Goal: Contribute content

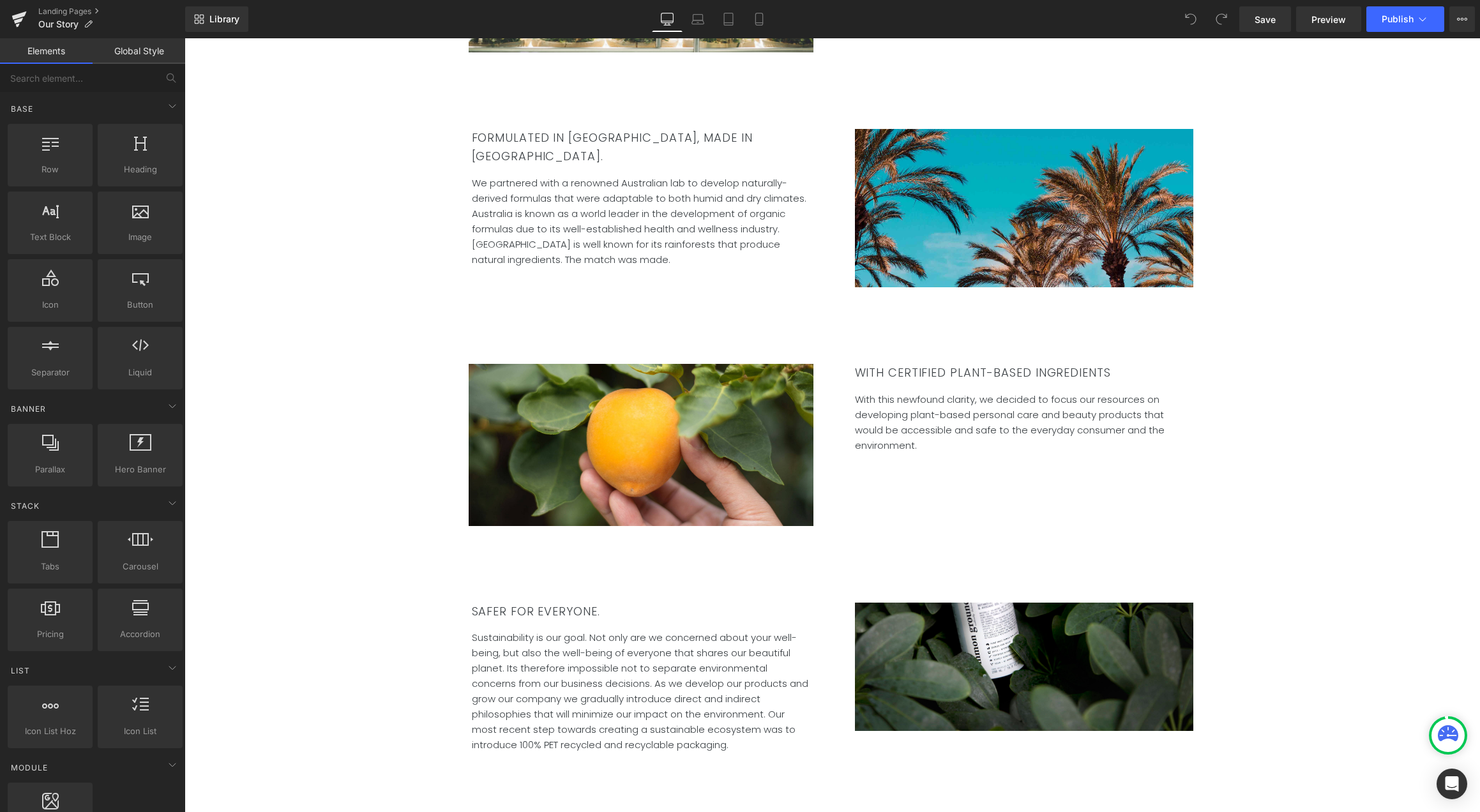
scroll to position [998, 0]
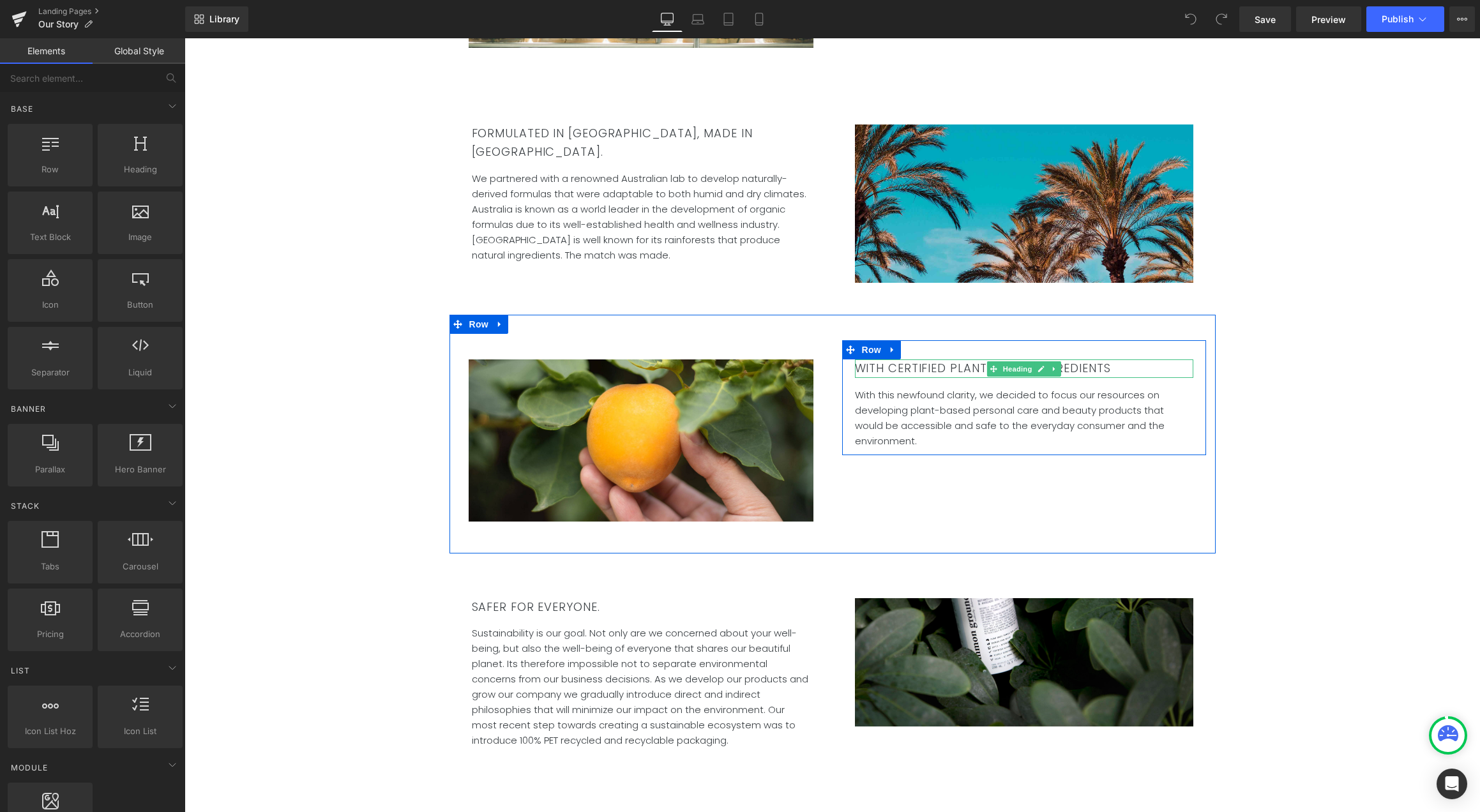
click at [855, 359] on h2 "WITH CERTIFIED PLANT-BASED INGREDIENTS" at bounding box center [1024, 368] width 338 height 18
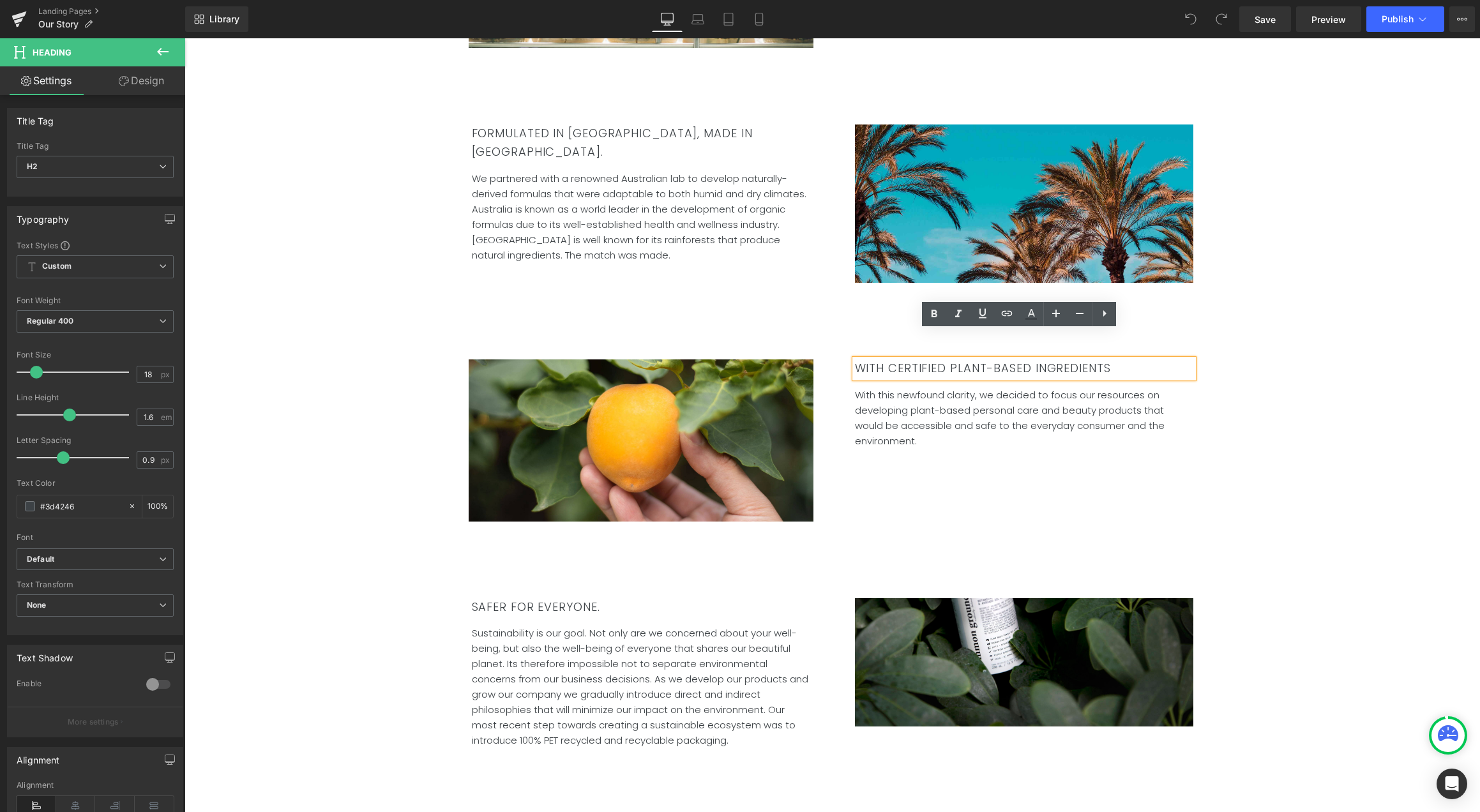
click at [855, 359] on h2 "WITH CERTIFIED PLANT-BASED INGREDIENTS" at bounding box center [1024, 368] width 338 height 18
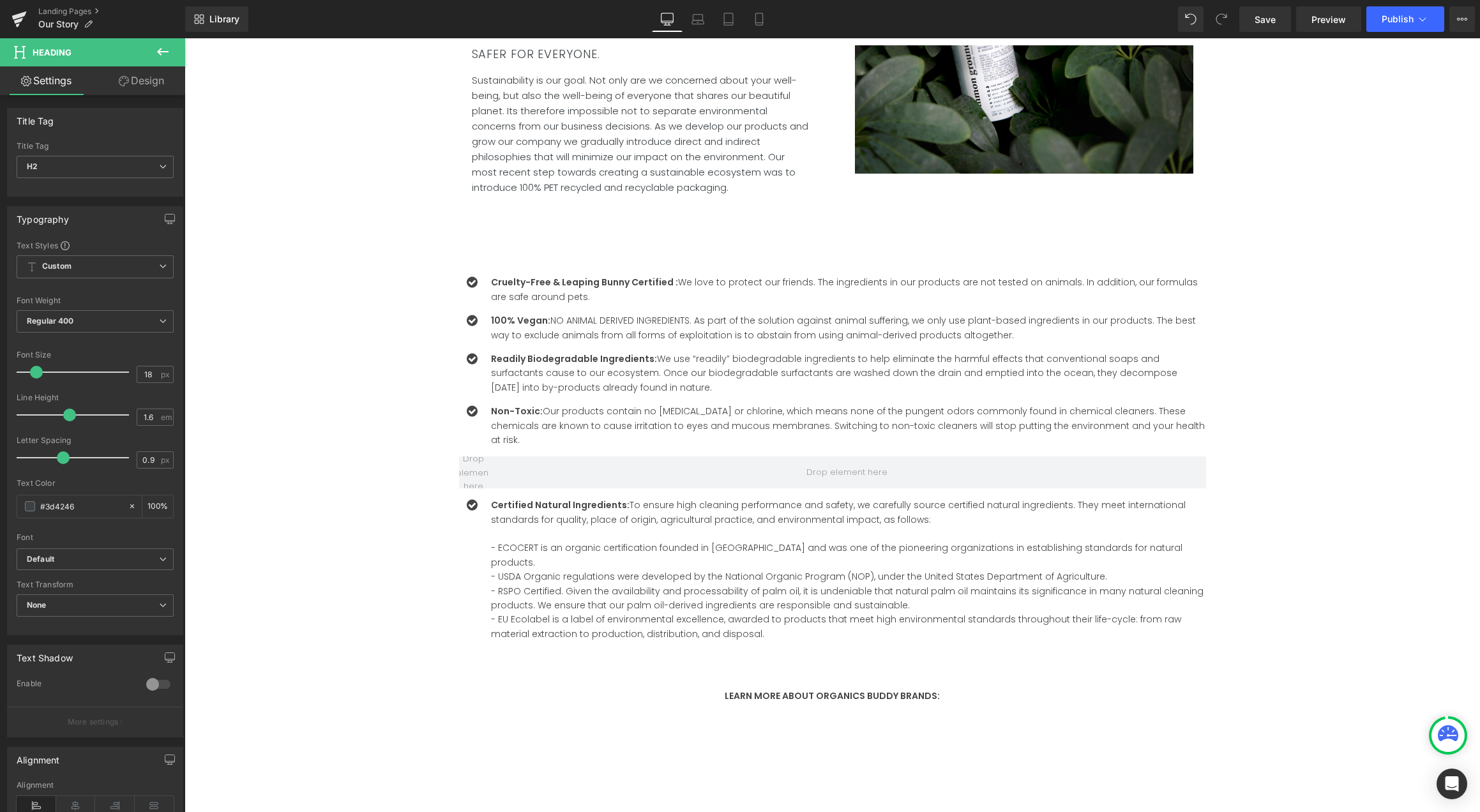
scroll to position [1553, 0]
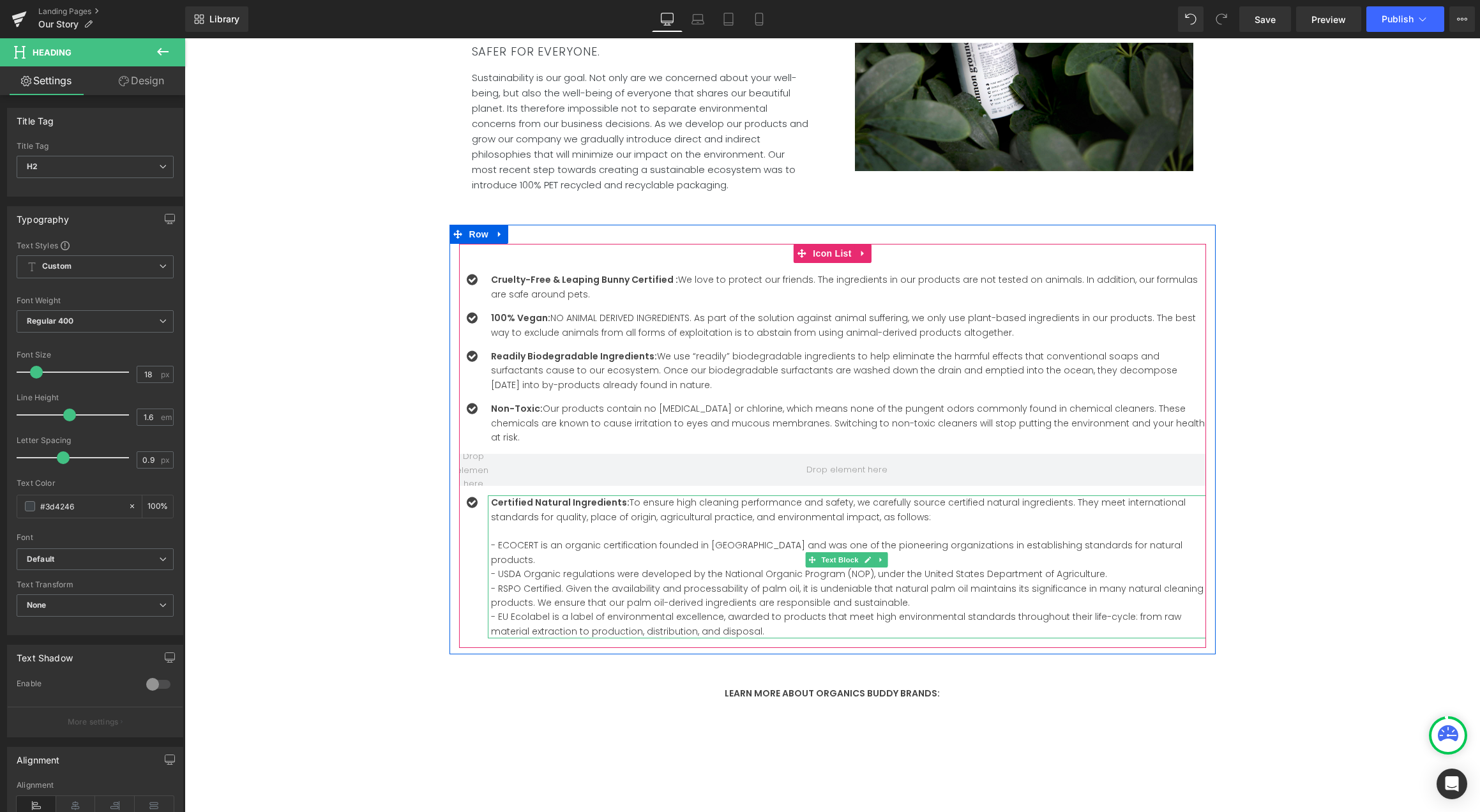
click at [676, 528] on div "Certified Natural Ingredients: To ensure high cleaning performance and safety, …" at bounding box center [847, 566] width 718 height 143
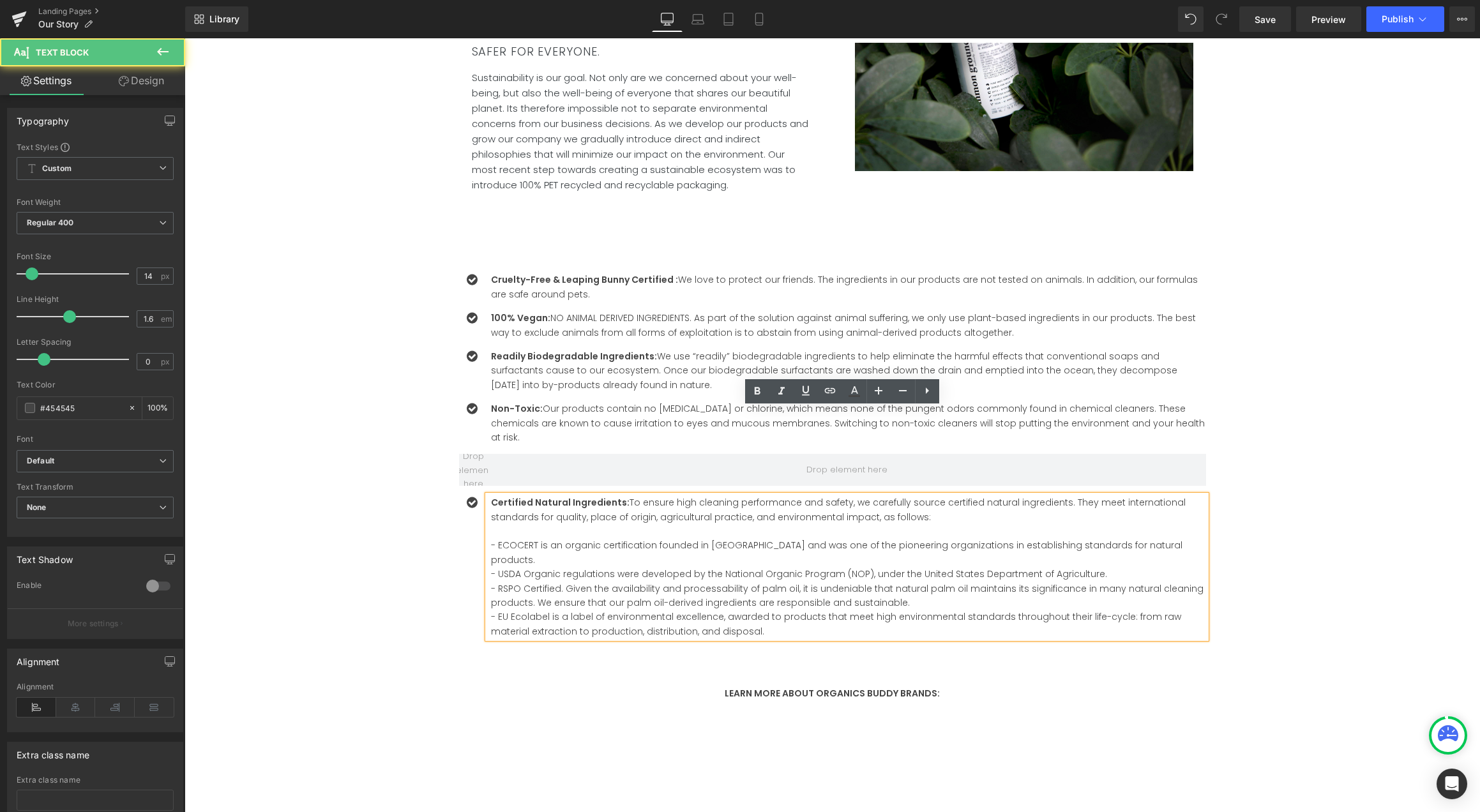
click at [676, 528] on div "Certified Natural Ingredients: To ensure high cleaning performance and safety, …" at bounding box center [847, 566] width 718 height 143
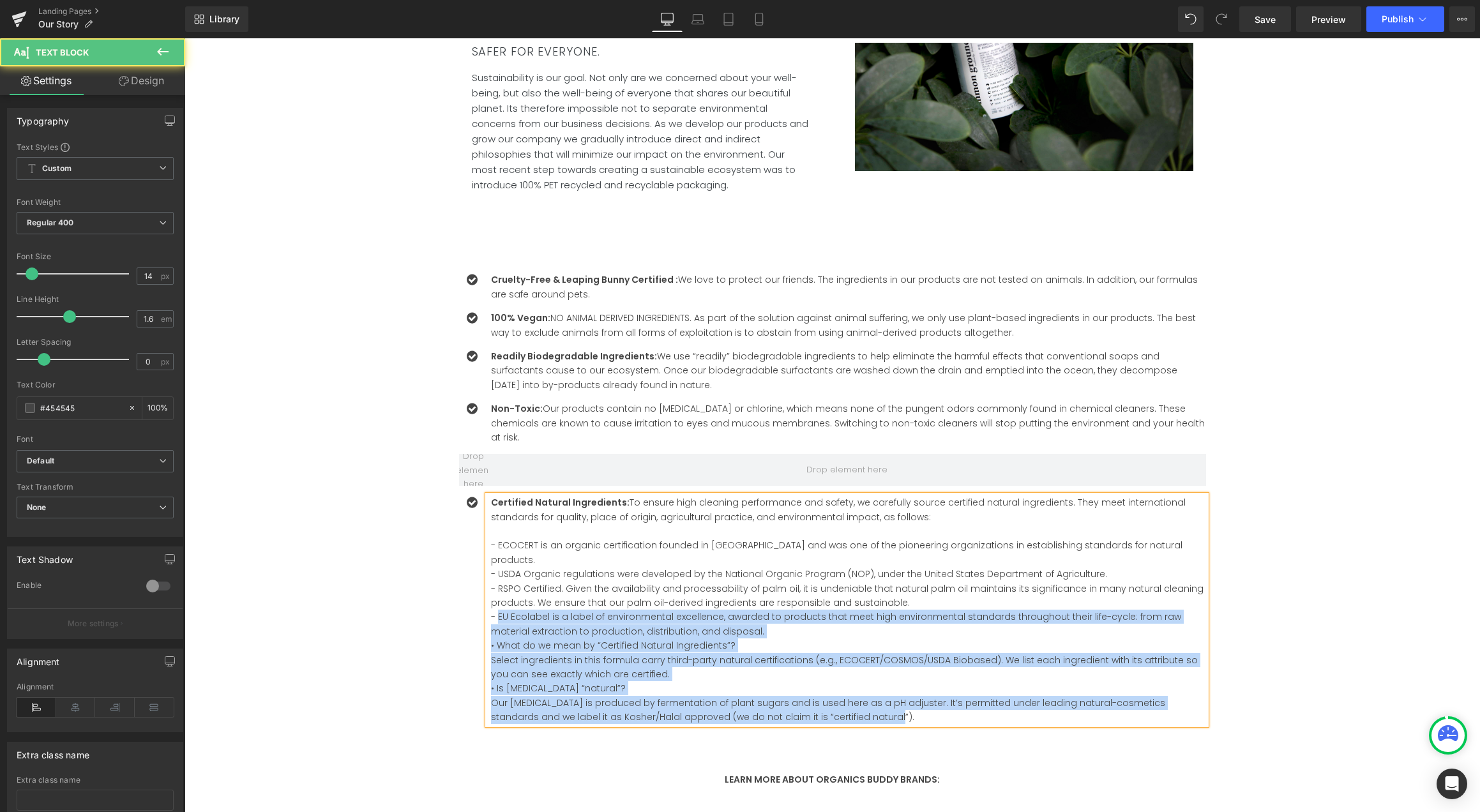
drag, startPoint x: 492, startPoint y: 516, endPoint x: 484, endPoint y: 516, distance: 8.0
click at [488, 516] on div "Certified Natural Ingredients: To ensure high cleaning performance and safety, …" at bounding box center [847, 609] width 718 height 228
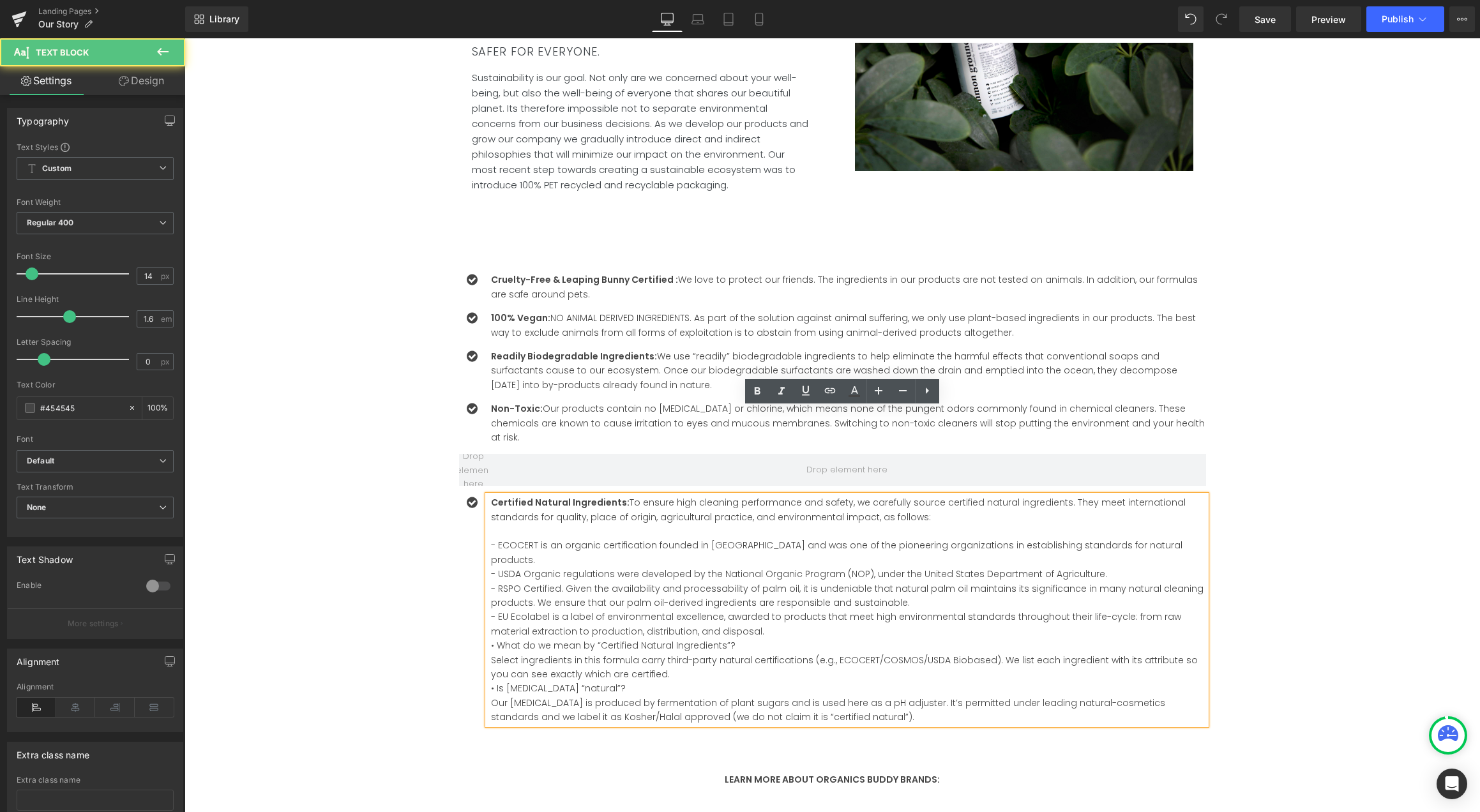
click at [488, 516] on div "Certified Natural Ingredients: To ensure high cleaning performance and safety, …" at bounding box center [847, 609] width 718 height 228
drag, startPoint x: 490, startPoint y: 515, endPoint x: 505, endPoint y: 506, distance: 17.5
click at [491, 610] on span "- EU Ecolabel is a label of environmental excellence, awarded to products that …" at bounding box center [835, 623] width 690 height 27
copy span "-"
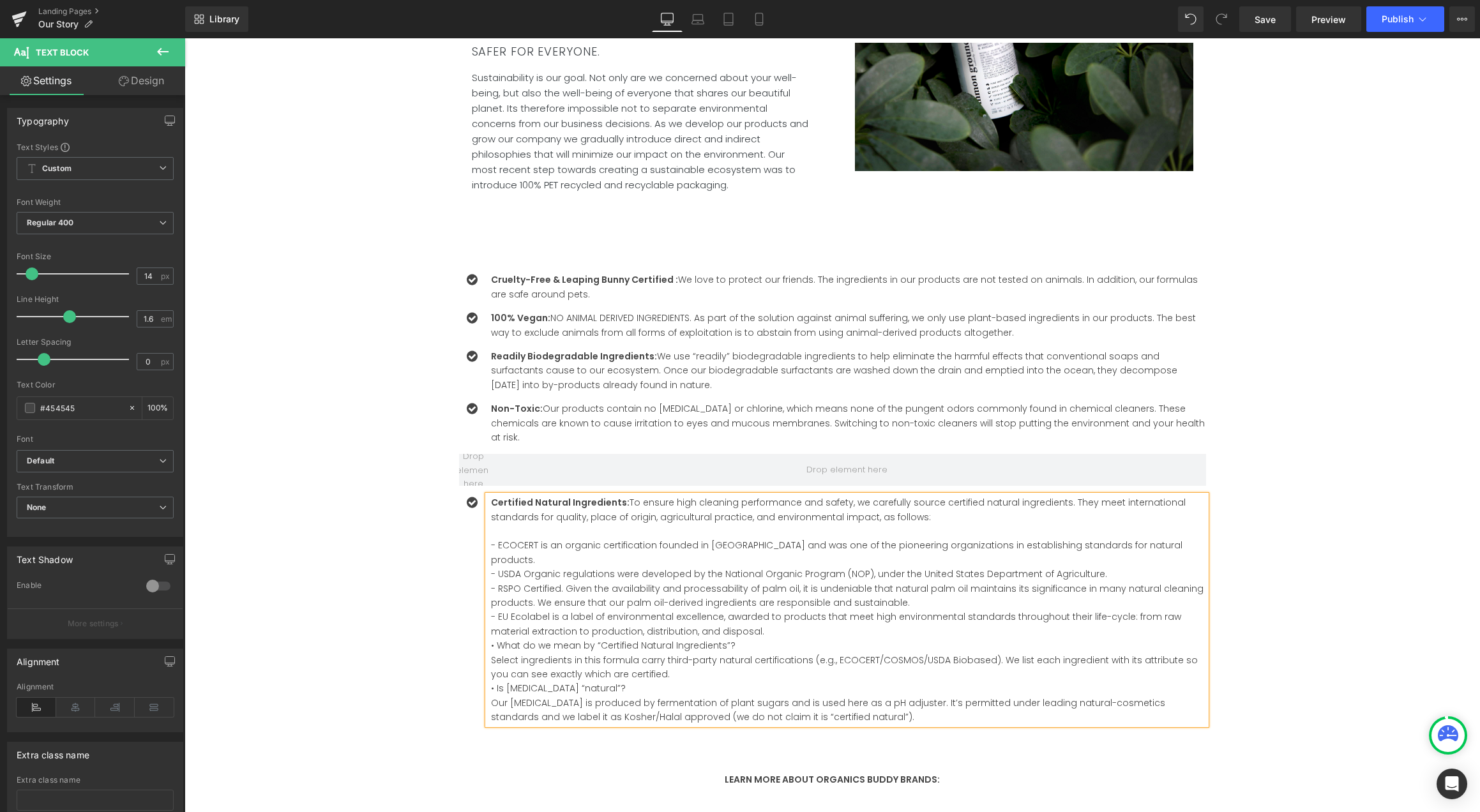
click at [496, 639] on span "• What do we mean by “Certified Natural Ingredients”?" at bounding box center [613, 645] width 245 height 13
click at [491, 639] on span "• What do we mean by “Certified Natural Ingredients”?" at bounding box center [613, 645] width 245 height 13
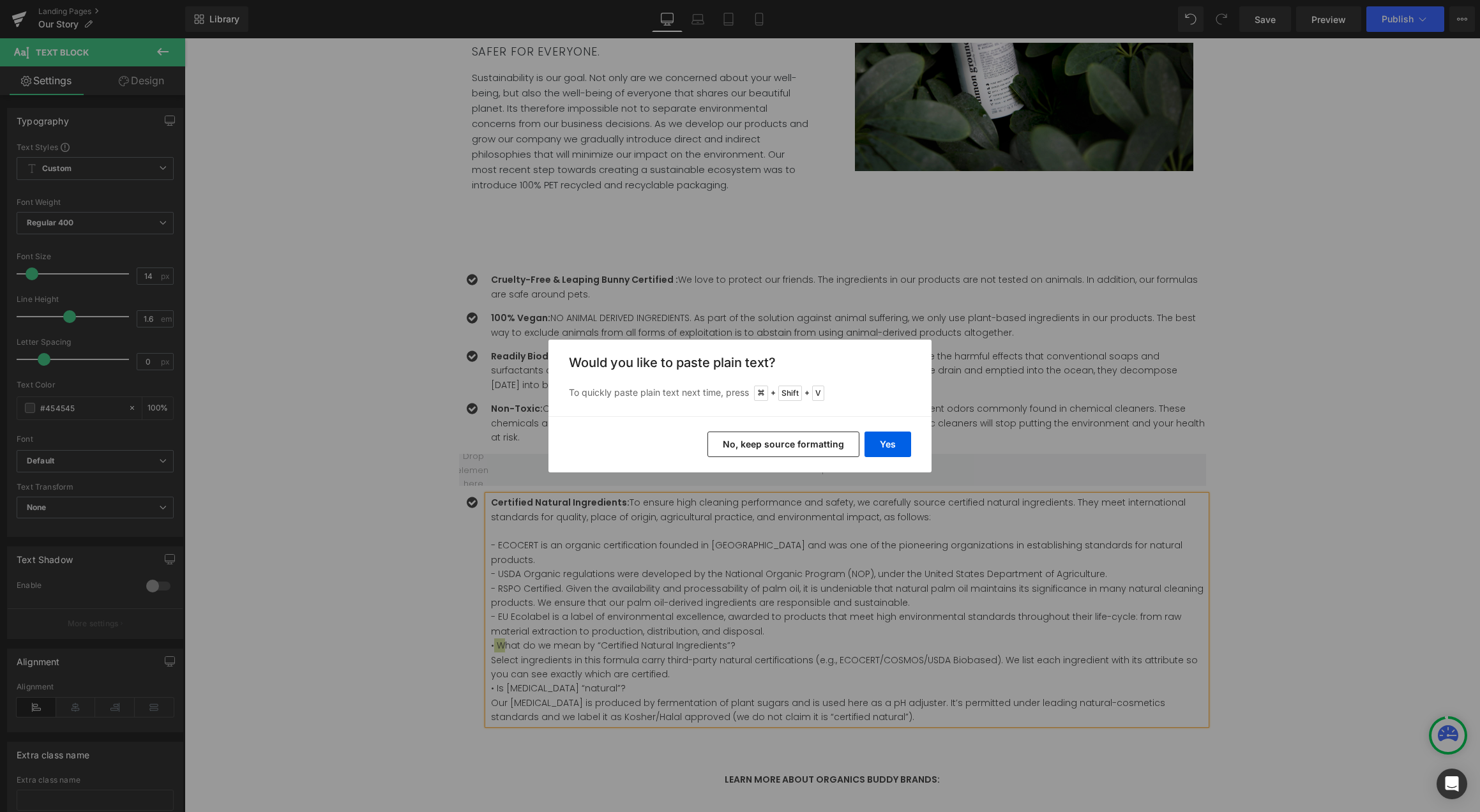
click at [809, 449] on button "No, keep source formatting" at bounding box center [783, 443] width 152 height 25
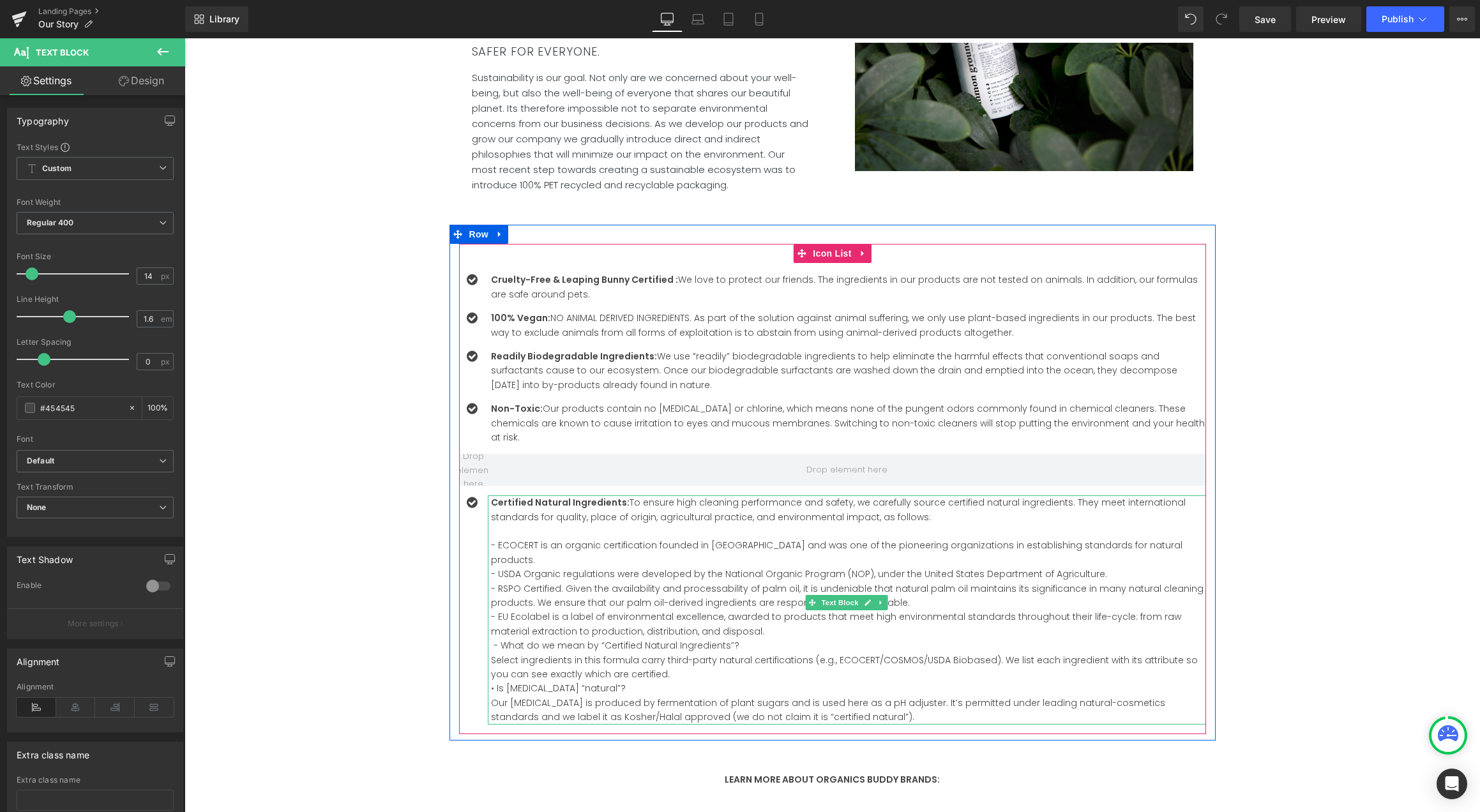
click at [491, 638] on div "- What do we mean by “Certified Natural Ingredients”?" at bounding box center [848, 645] width 715 height 14
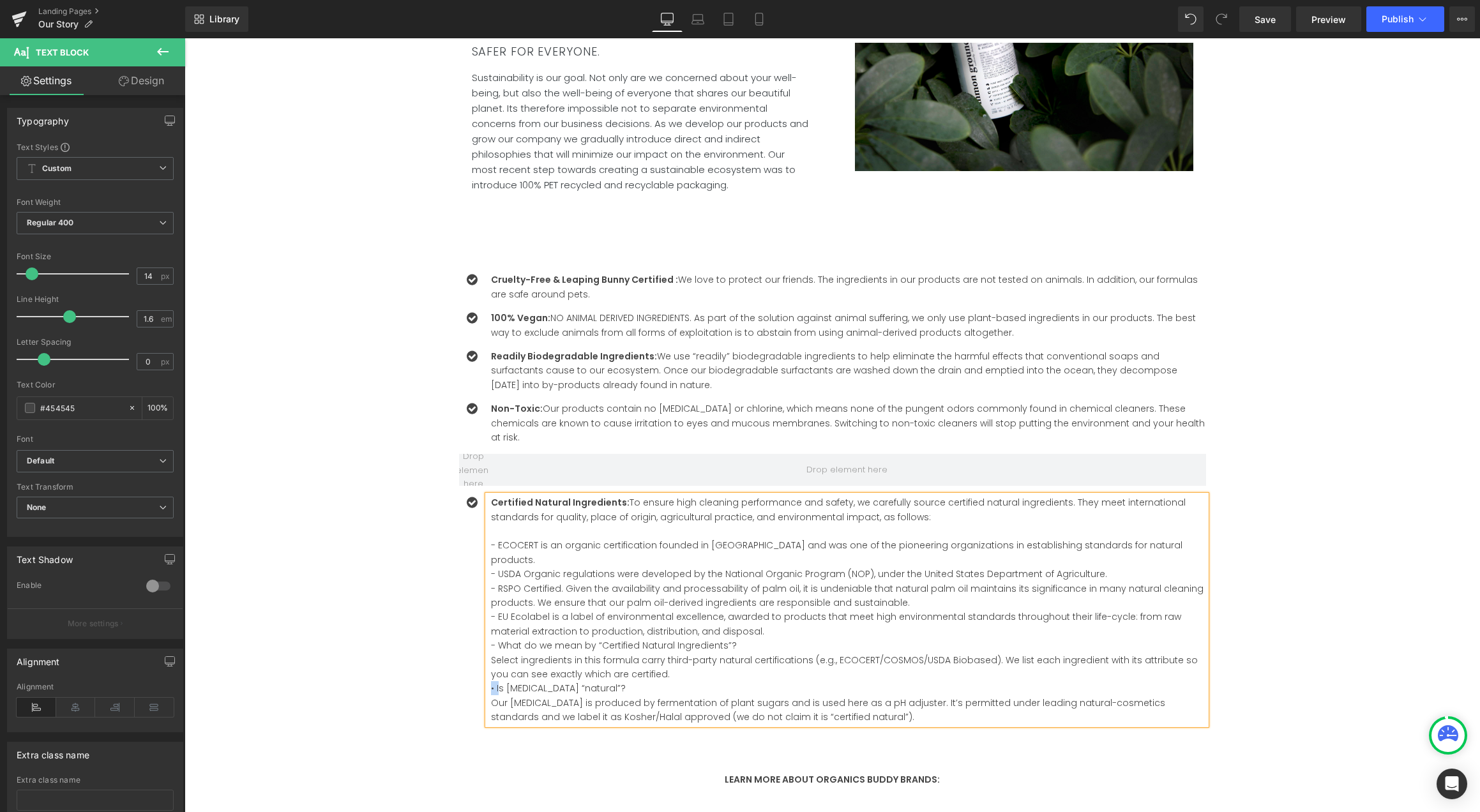
drag, startPoint x: 494, startPoint y: 588, endPoint x: 484, endPoint y: 587, distance: 10.0
click at [488, 587] on div "Certified Natural Ingredients: To ensure high cleaning performance and safety, …" at bounding box center [847, 609] width 718 height 228
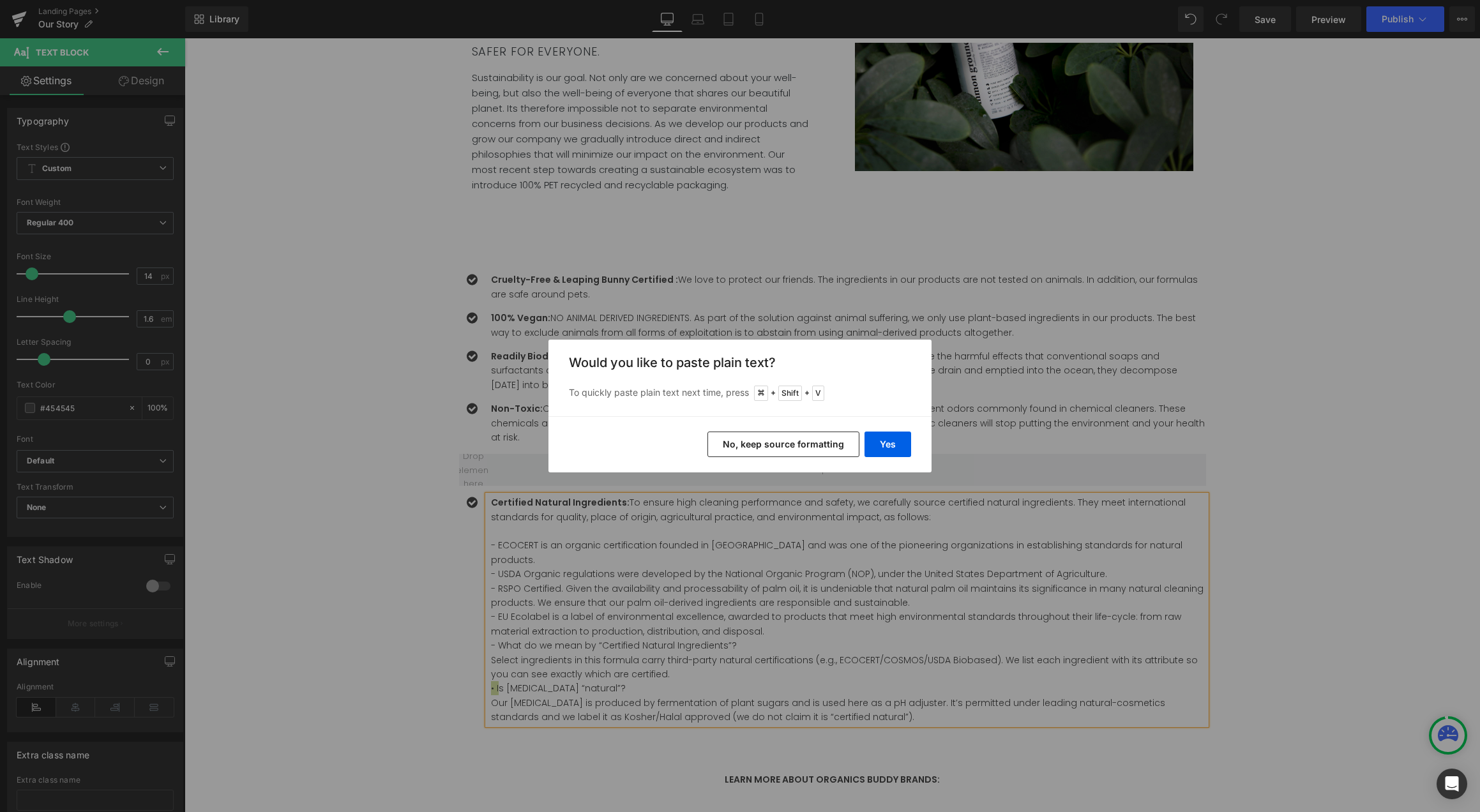
click at [828, 443] on button "No, keep source formatting" at bounding box center [783, 443] width 152 height 25
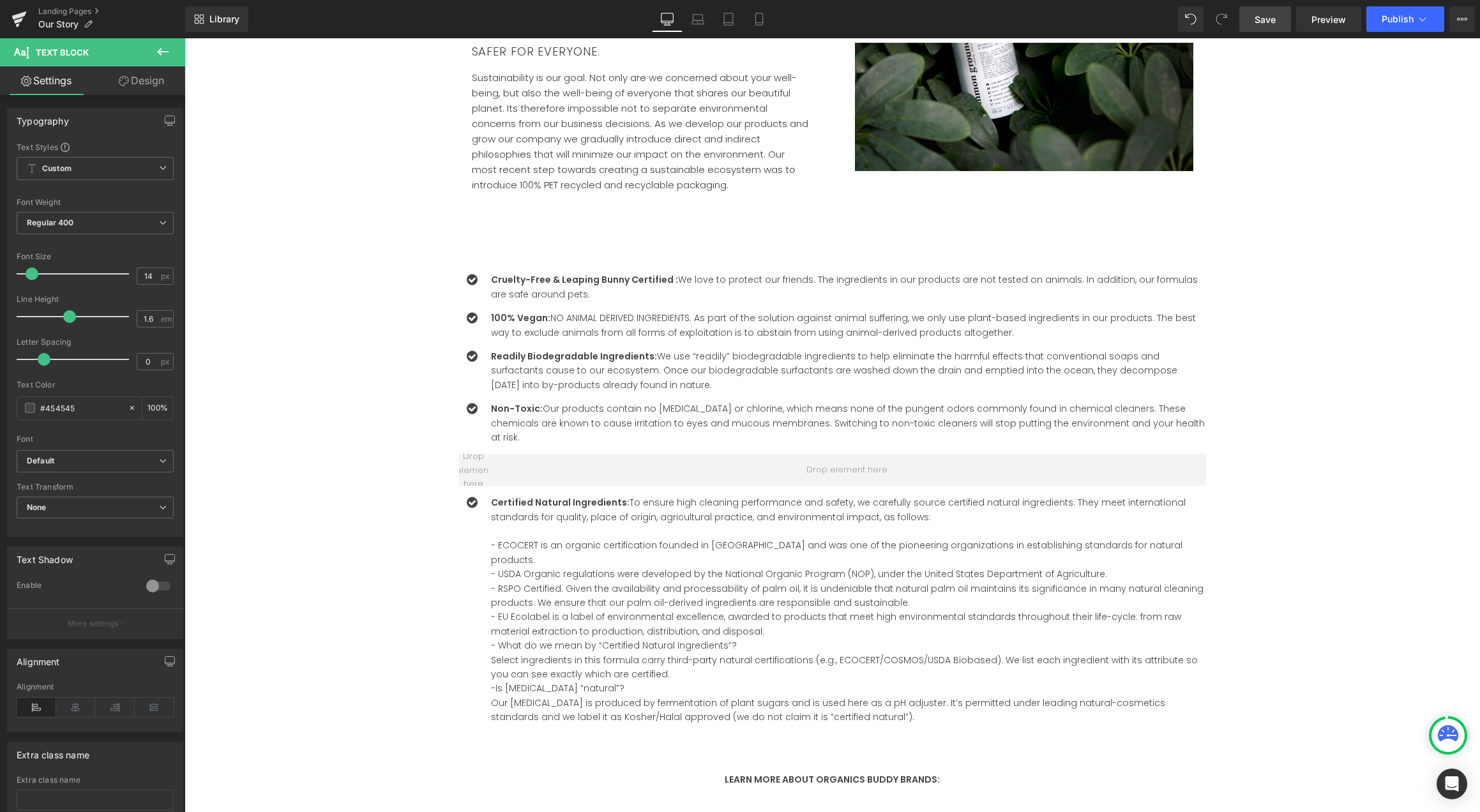
click at [1274, 24] on span "Save" at bounding box center [1265, 19] width 21 height 13
click at [1400, 21] on span "Publish" at bounding box center [1397, 19] width 32 height 10
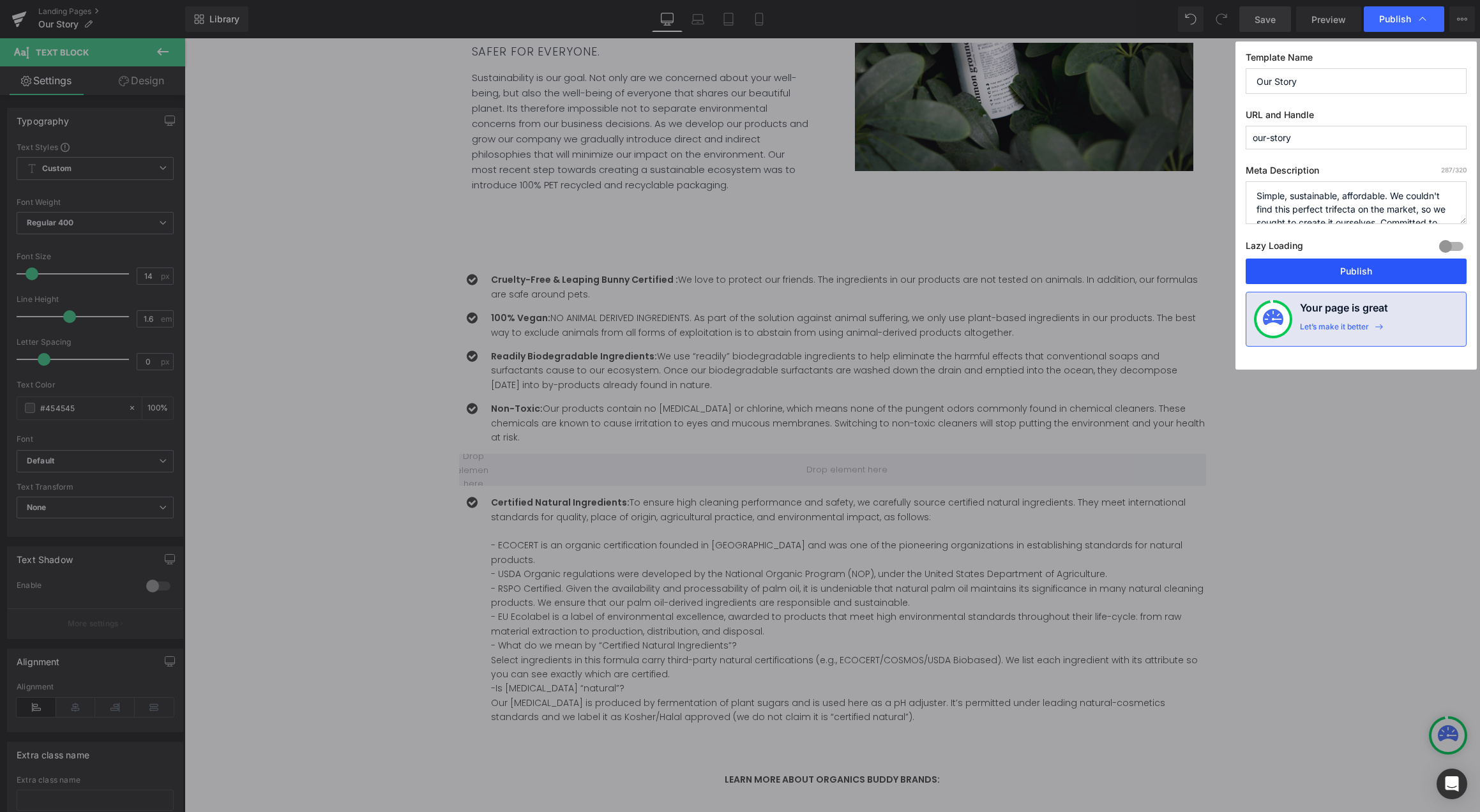
click at [1331, 268] on button "Publish" at bounding box center [1356, 271] width 221 height 25
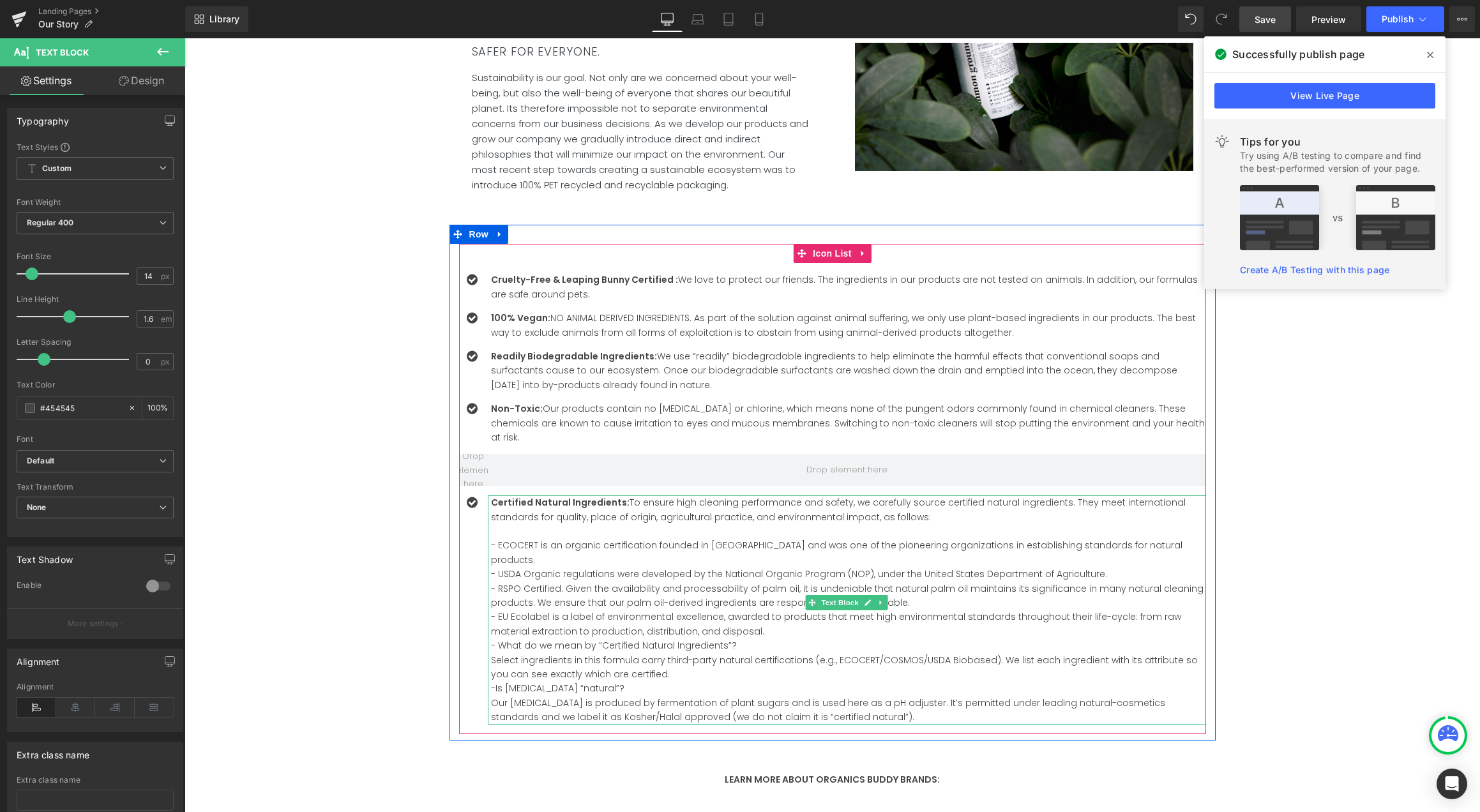
click at [491, 496] on strong "Certified Natural Ingredients:" at bounding box center [560, 502] width 139 height 13
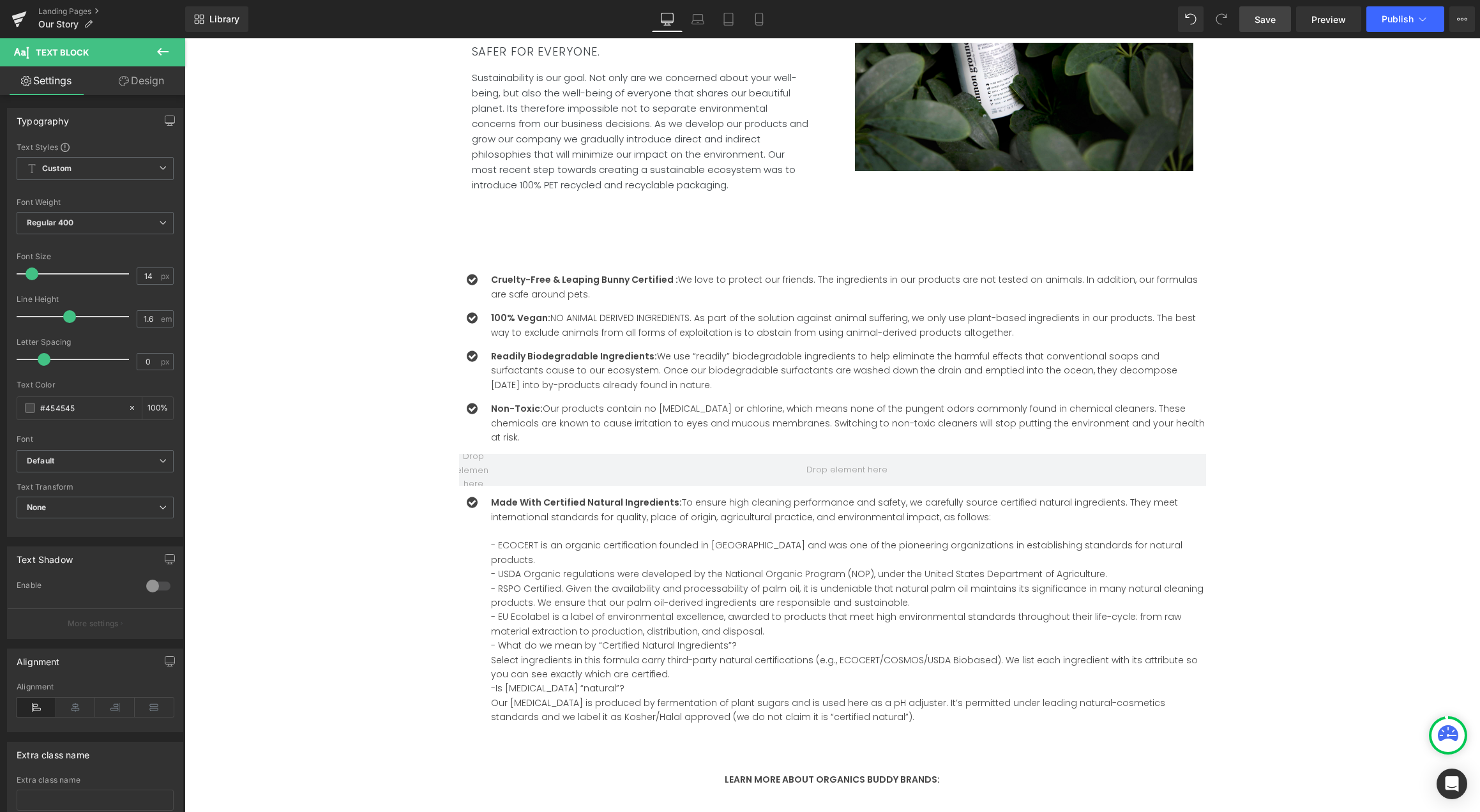
click at [1268, 21] on span "Save" at bounding box center [1265, 19] width 21 height 13
click at [1383, 21] on span "Publish" at bounding box center [1397, 19] width 32 height 10
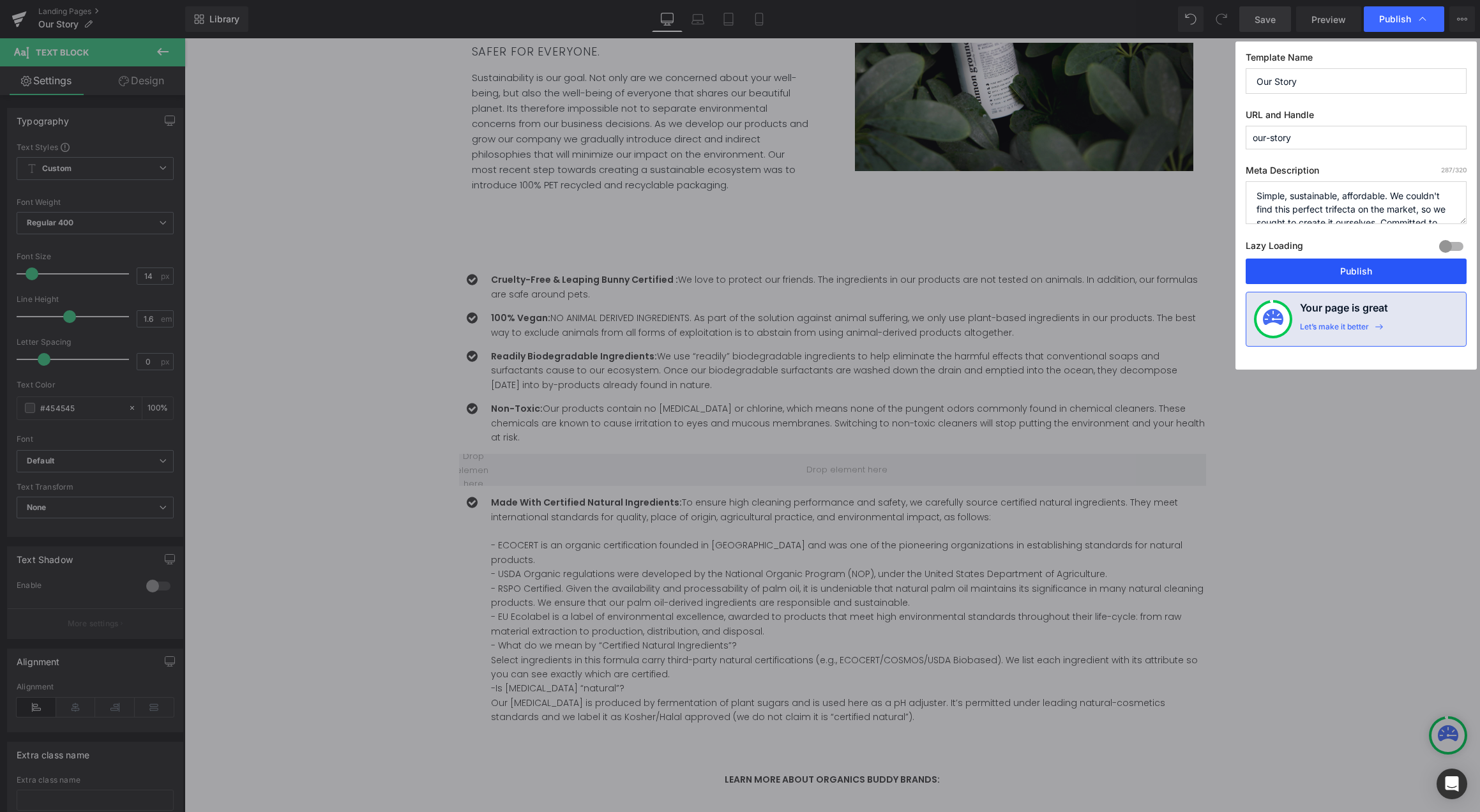
click at [1400, 273] on button "Publish" at bounding box center [1356, 271] width 221 height 25
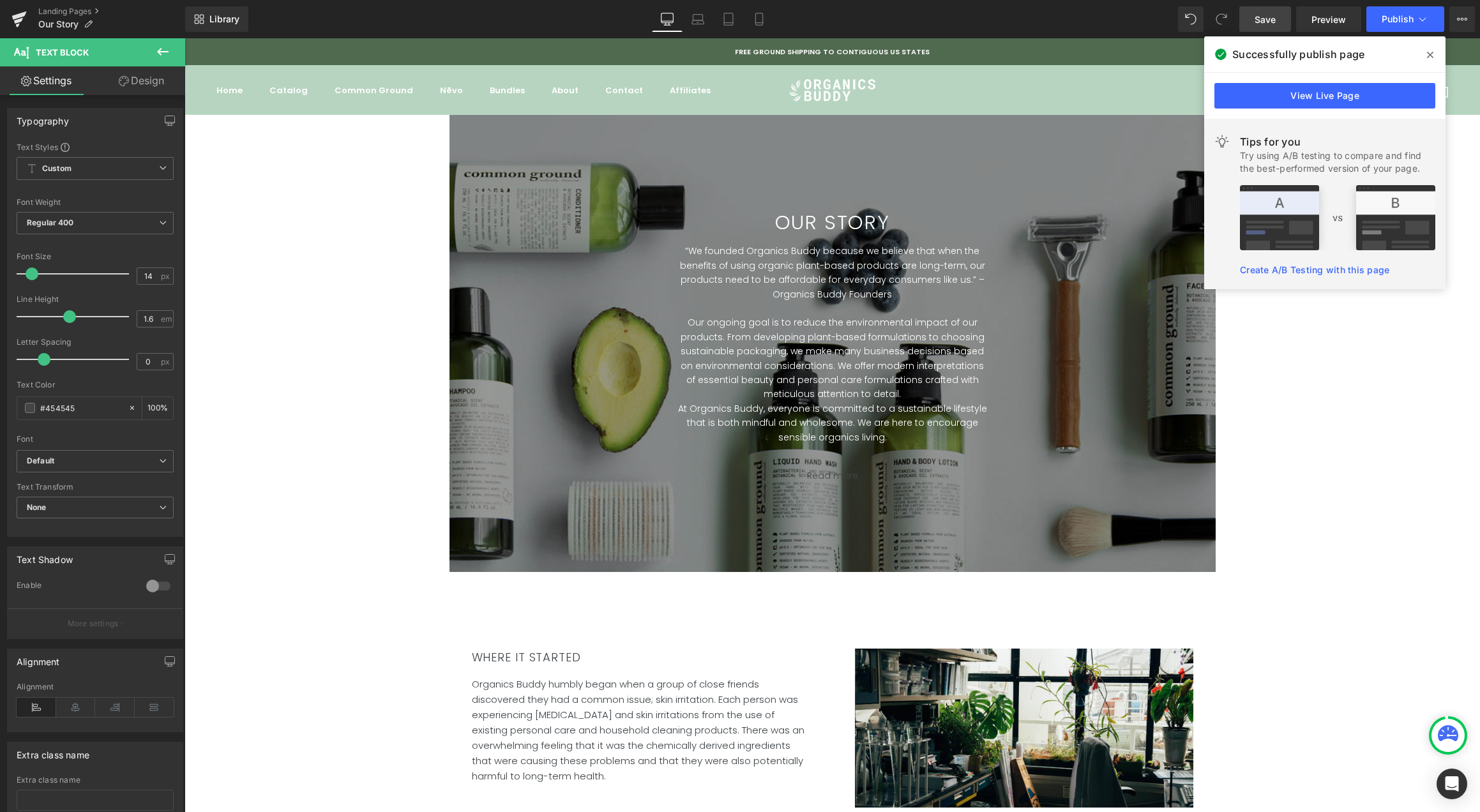
click at [166, 48] on icon at bounding box center [163, 52] width 16 height 16
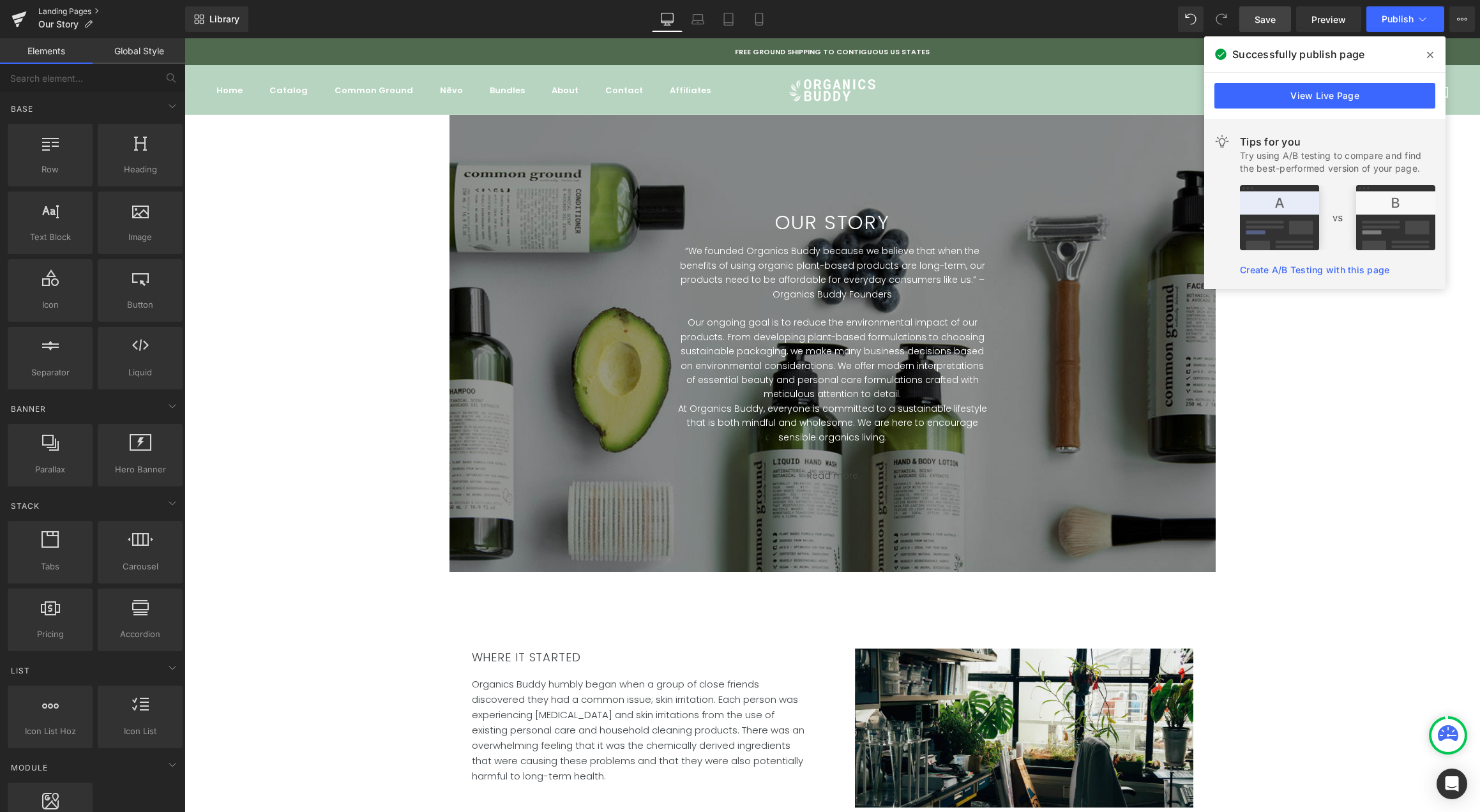
click at [88, 10] on link "Landing Pages" at bounding box center [111, 11] width 147 height 10
